Goal: Task Accomplishment & Management: Complete application form

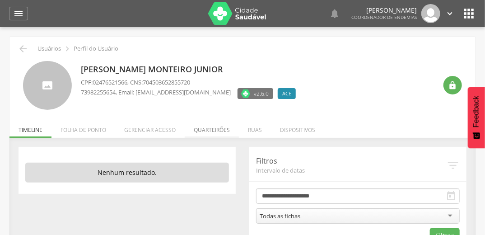
click at [212, 131] on li "Quarteirões" at bounding box center [212, 127] width 54 height 21
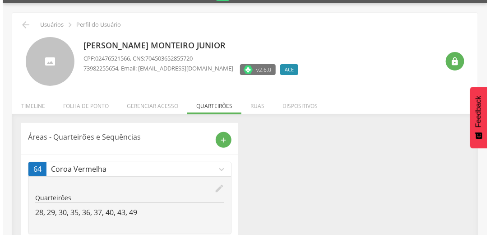
scroll to position [47, 0]
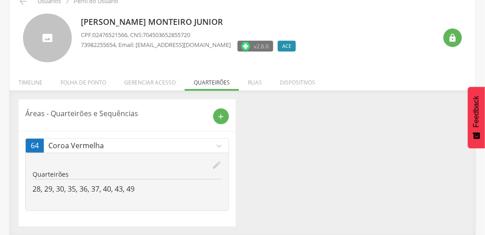
click at [216, 164] on icon "edit" at bounding box center [217, 165] width 10 height 10
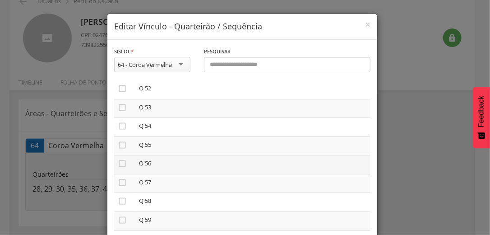
scroll to position [1011, 0]
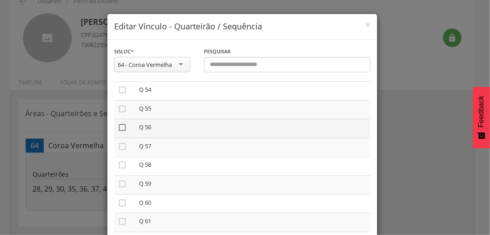
click at [119, 131] on icon "" at bounding box center [122, 127] width 9 height 9
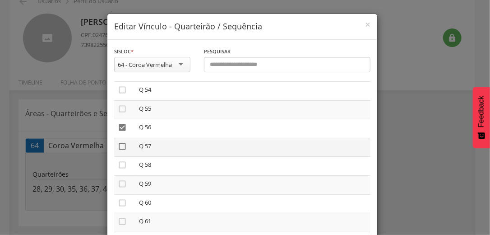
click at [121, 148] on icon "" at bounding box center [122, 146] width 9 height 9
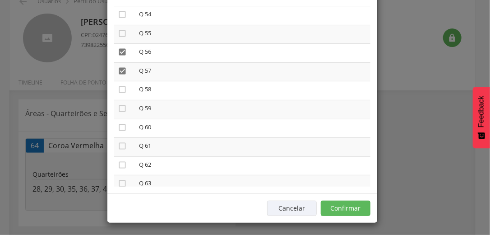
scroll to position [76, 0]
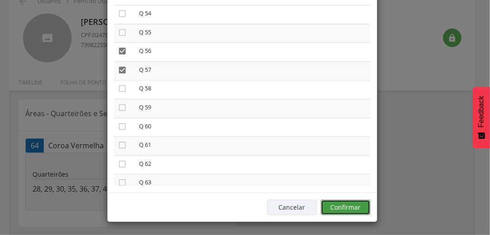
click at [349, 208] on button "Confirmar" at bounding box center [346, 206] width 50 height 15
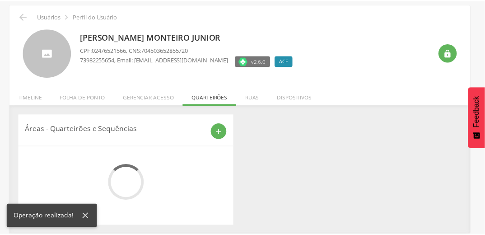
scroll to position [47, 0]
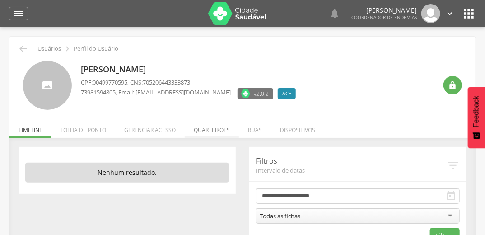
click at [215, 130] on li "Quarteirões" at bounding box center [212, 127] width 54 height 21
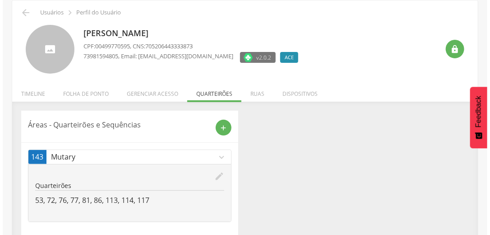
scroll to position [47, 0]
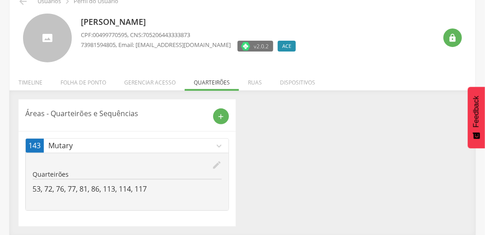
click at [217, 164] on icon "edit" at bounding box center [217, 165] width 10 height 10
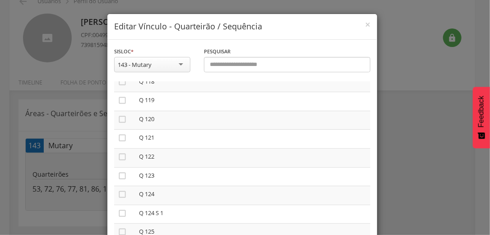
scroll to position [2311, 0]
click at [119, 126] on icon "" at bounding box center [122, 121] width 9 height 9
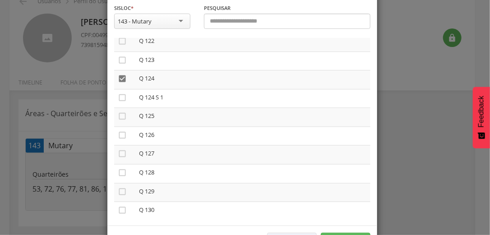
scroll to position [76, 0]
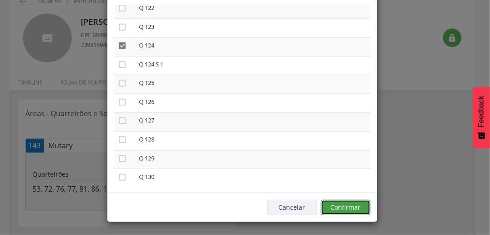
click at [356, 209] on button "Confirmar" at bounding box center [346, 206] width 50 height 15
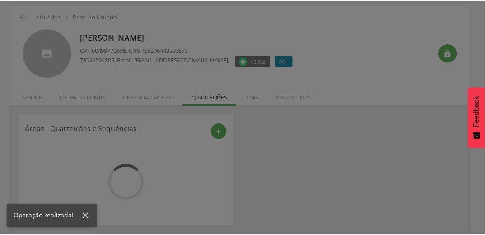
scroll to position [47, 0]
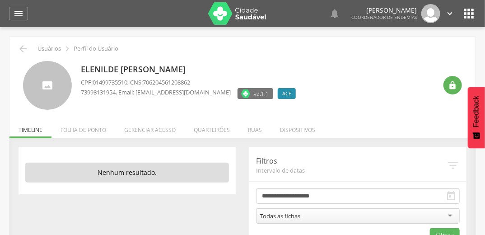
click at [215, 129] on li "Quarteirões" at bounding box center [212, 127] width 54 height 21
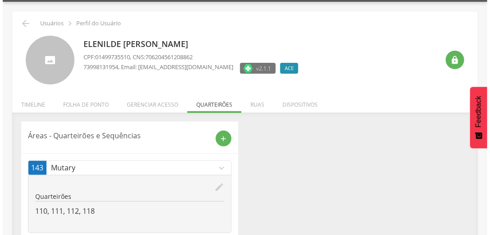
scroll to position [47, 0]
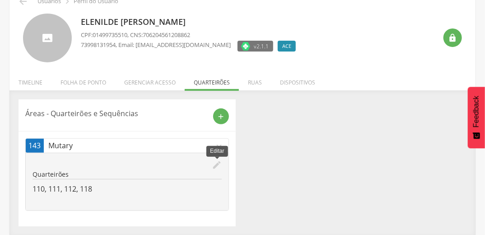
click at [217, 165] on icon "edit" at bounding box center [217, 165] width 10 height 10
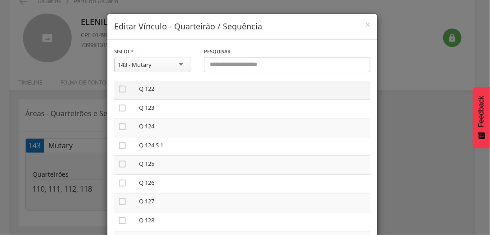
scroll to position [2311, 0]
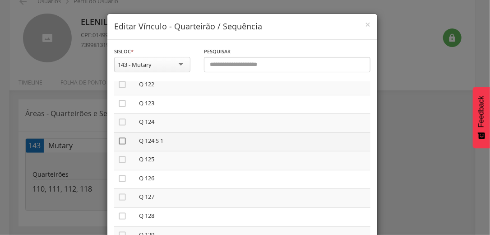
click at [120, 145] on icon "" at bounding box center [122, 140] width 9 height 9
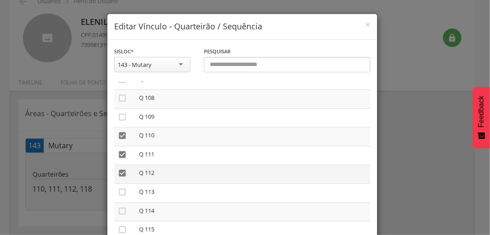
scroll to position [2022, 0]
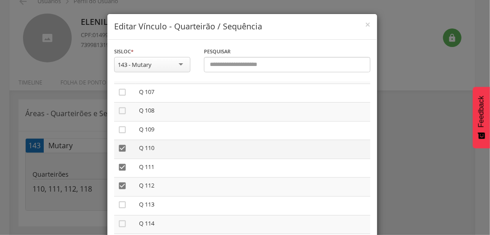
click at [121, 153] on icon "" at bounding box center [122, 148] width 9 height 9
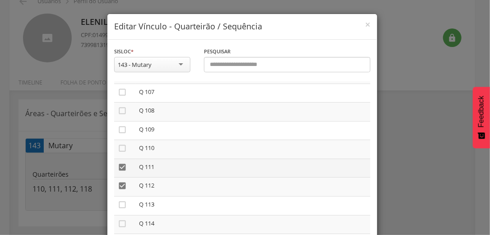
click at [120, 171] on icon "" at bounding box center [122, 166] width 9 height 9
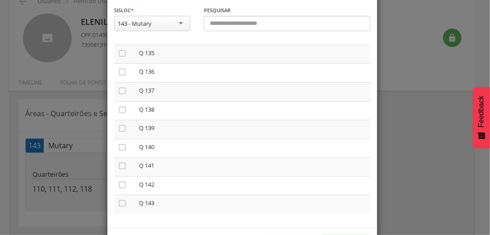
scroll to position [76, 0]
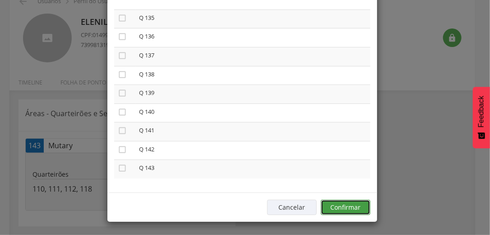
click at [356, 206] on button "Confirmar" at bounding box center [346, 206] width 50 height 15
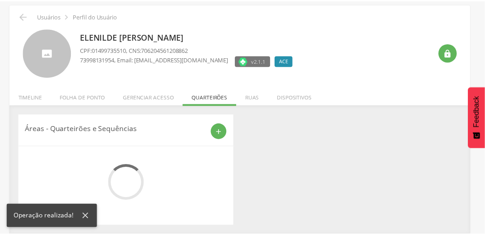
scroll to position [47, 0]
